Goal: Task Accomplishment & Management: Manage account settings

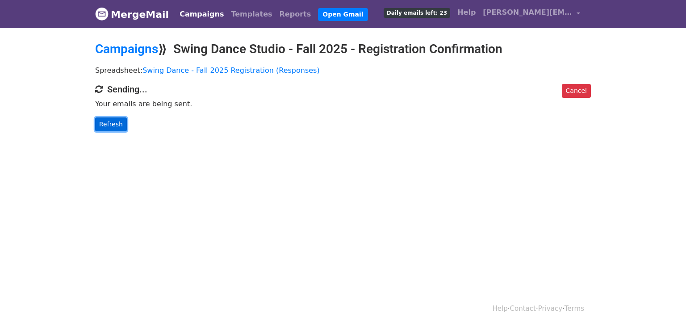
click at [115, 121] on link "Refresh" at bounding box center [111, 124] width 32 height 14
click at [116, 122] on link "Refresh" at bounding box center [111, 124] width 32 height 14
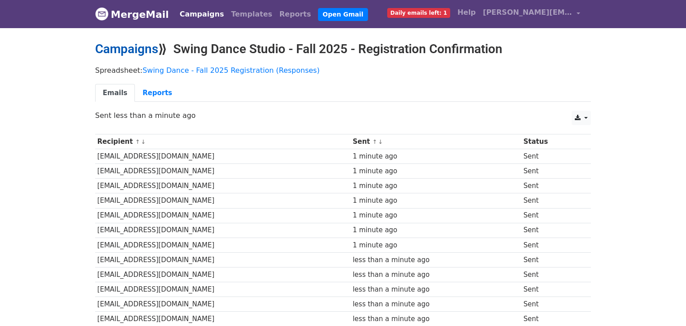
click at [130, 50] on link "Campaigns" at bounding box center [126, 49] width 63 height 15
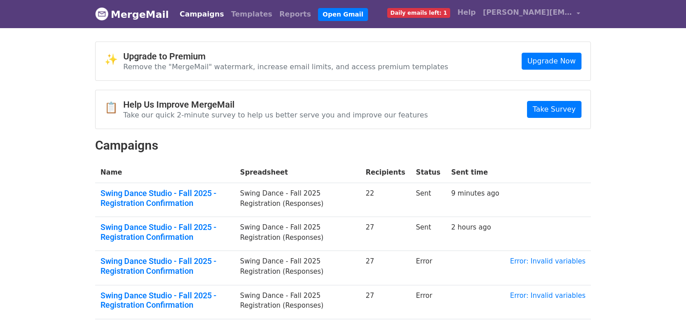
click at [433, 13] on span "Daily emails left: 1" at bounding box center [418, 13] width 63 height 10
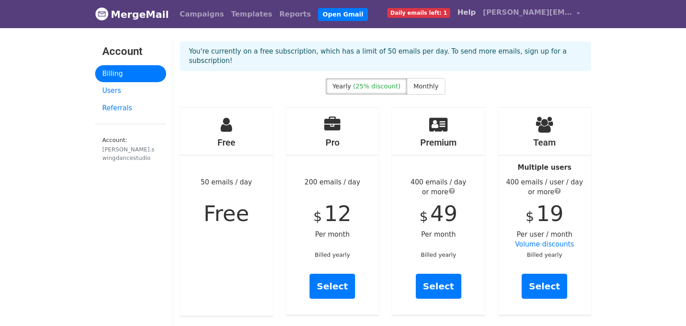
click at [469, 14] on link "Help" at bounding box center [466, 13] width 25 height 18
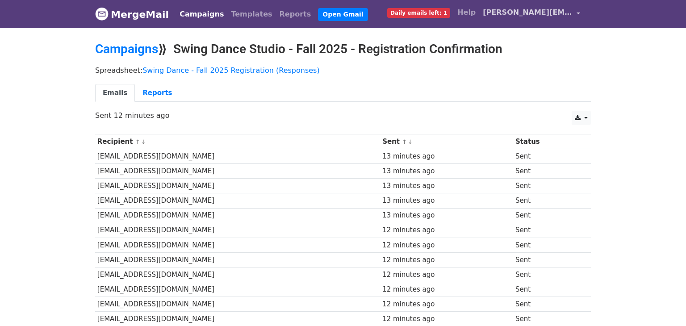
click at [492, 11] on span "[PERSON_NAME][EMAIL_ADDRESS][DOMAIN_NAME]" at bounding box center [527, 12] width 89 height 11
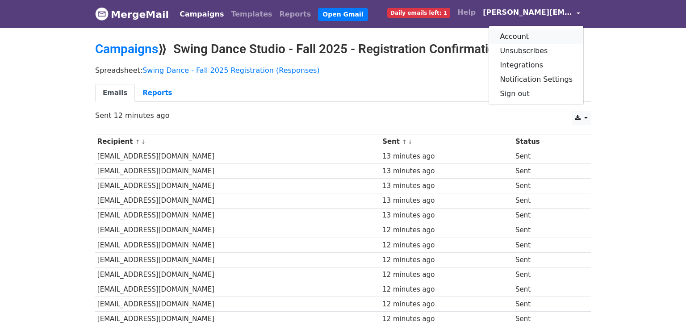
click at [526, 41] on link "Account" at bounding box center [536, 36] width 94 height 14
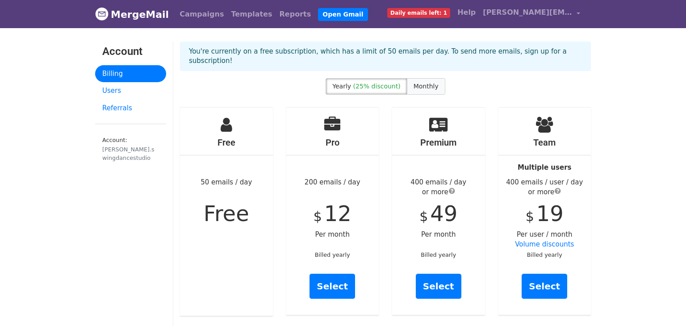
click at [428, 83] on span "Monthly" at bounding box center [426, 86] width 25 height 7
click at [138, 18] on link "MergeMail" at bounding box center [132, 14] width 74 height 19
